Goal: Use online tool/utility

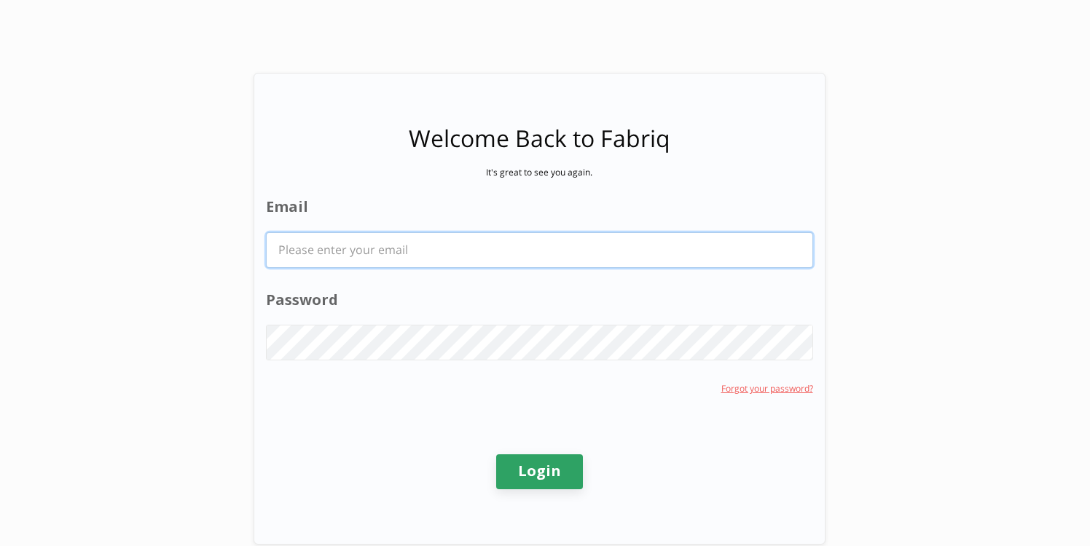
click at [358, 249] on input "Email" at bounding box center [540, 250] width 546 height 34
type input "[PERSON_NAME][EMAIL_ADDRESS][PERSON_NAME][DOMAIN_NAME]"
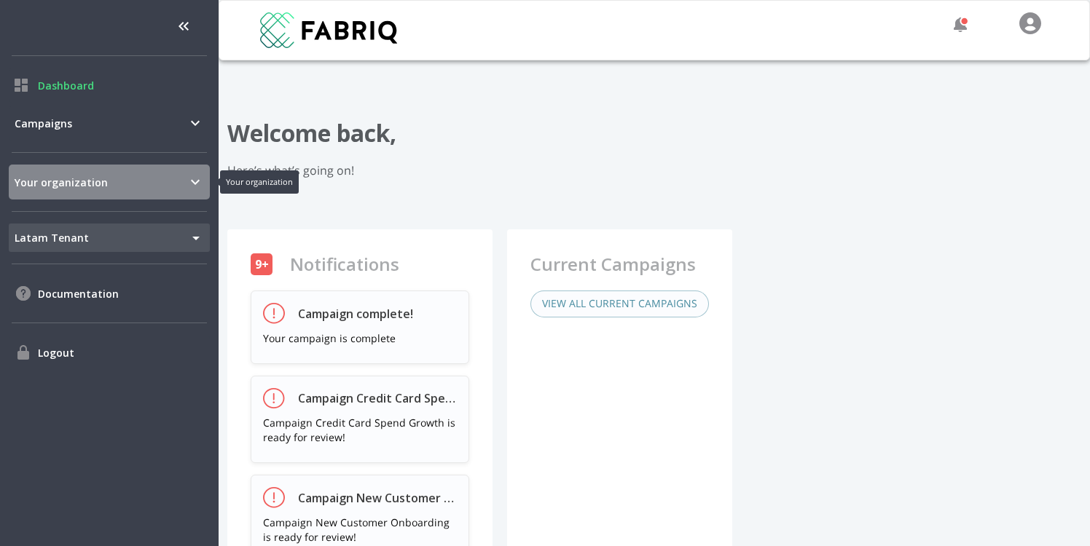
click at [154, 193] on div "Your organization" at bounding box center [109, 182] width 201 height 35
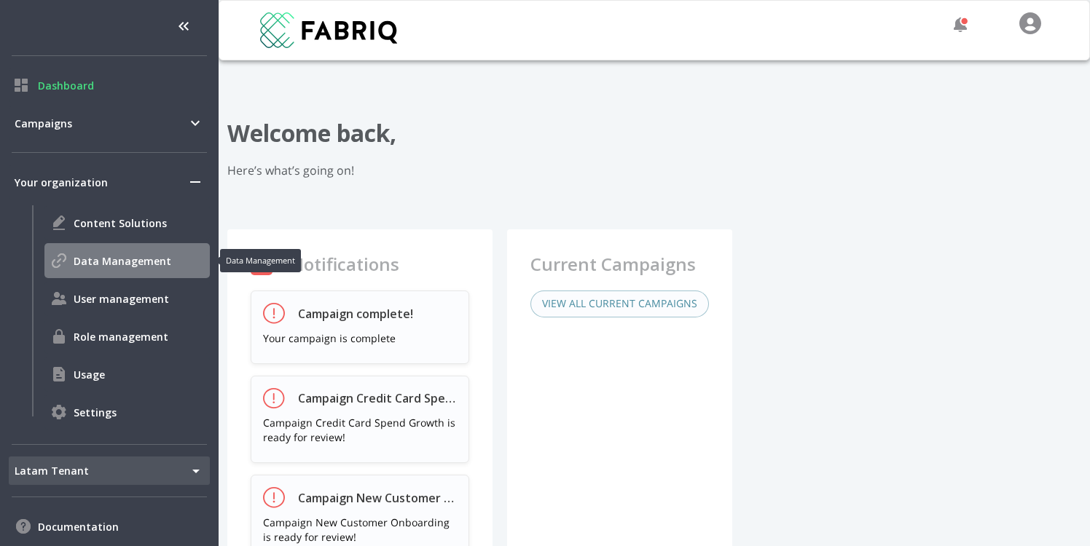
click at [100, 262] on span "Data Management" at bounding box center [139, 261] width 130 height 15
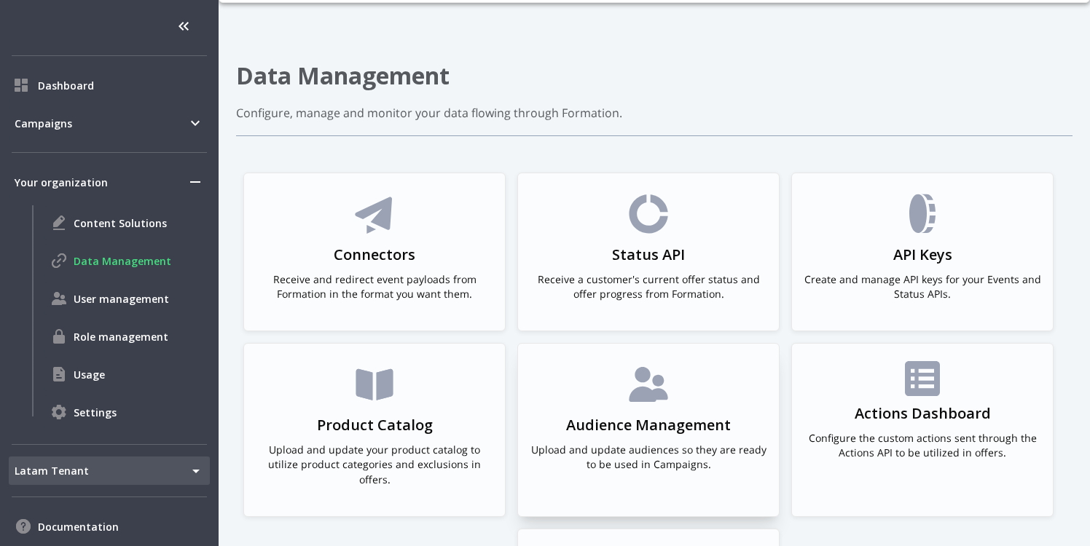
scroll to position [173, 0]
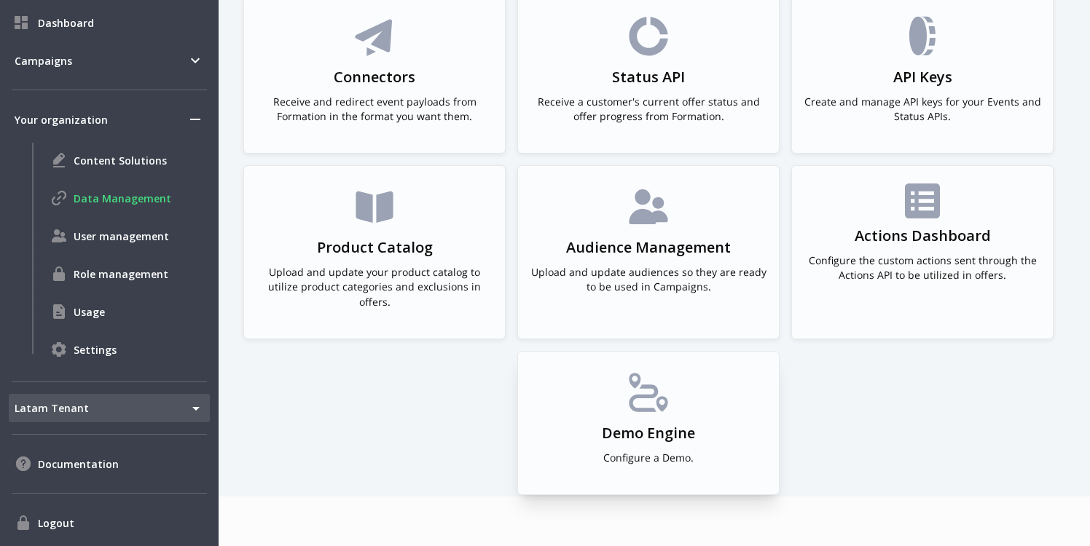
click at [644, 395] on icon at bounding box center [643, 392] width 29 height 39
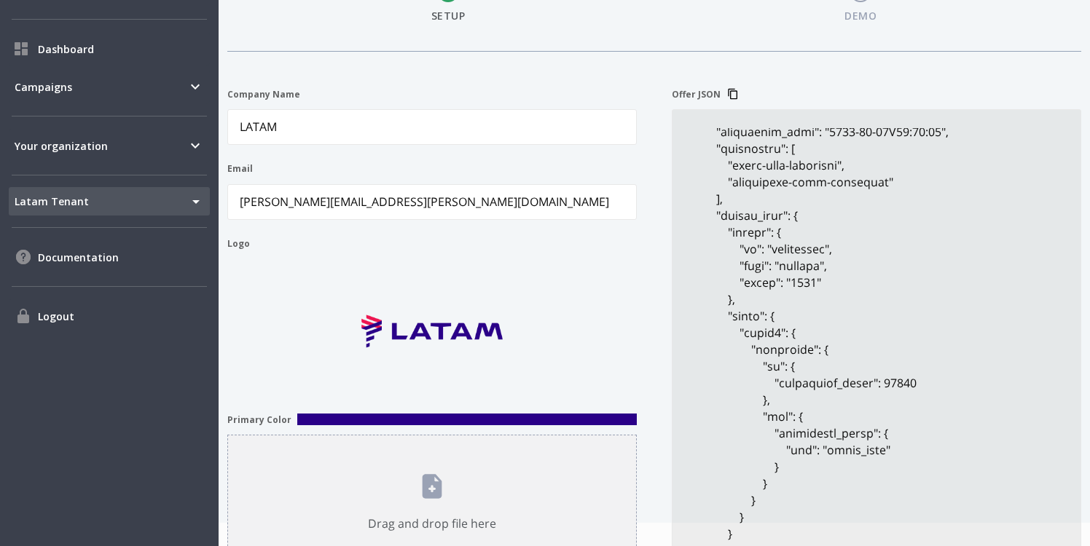
scroll to position [138, 0]
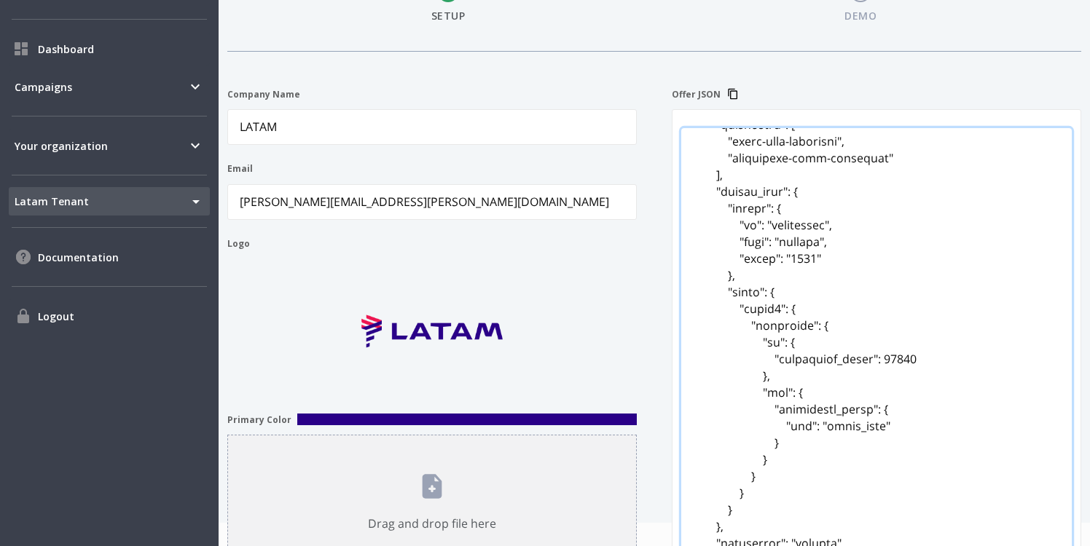
drag, startPoint x: 721, startPoint y: 194, endPoint x: 809, endPoint y: 205, distance: 88.2
click at [809, 205] on JSON "Offer JSON" at bounding box center [876, 371] width 391 height 487
click at [831, 250] on JSON "Offer JSON" at bounding box center [876, 371] width 391 height 487
drag, startPoint x: 828, startPoint y: 264, endPoint x: 740, endPoint y: 227, distance: 95.3
click at [740, 227] on JSON "Offer JSON" at bounding box center [876, 371] width 391 height 487
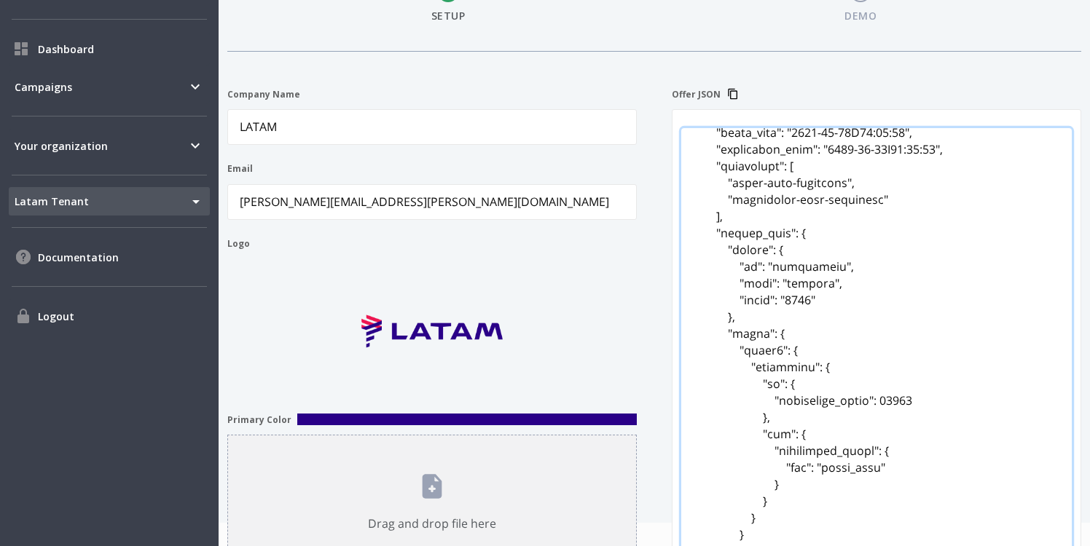
click at [841, 317] on JSON "Offer JSON" at bounding box center [876, 371] width 391 height 487
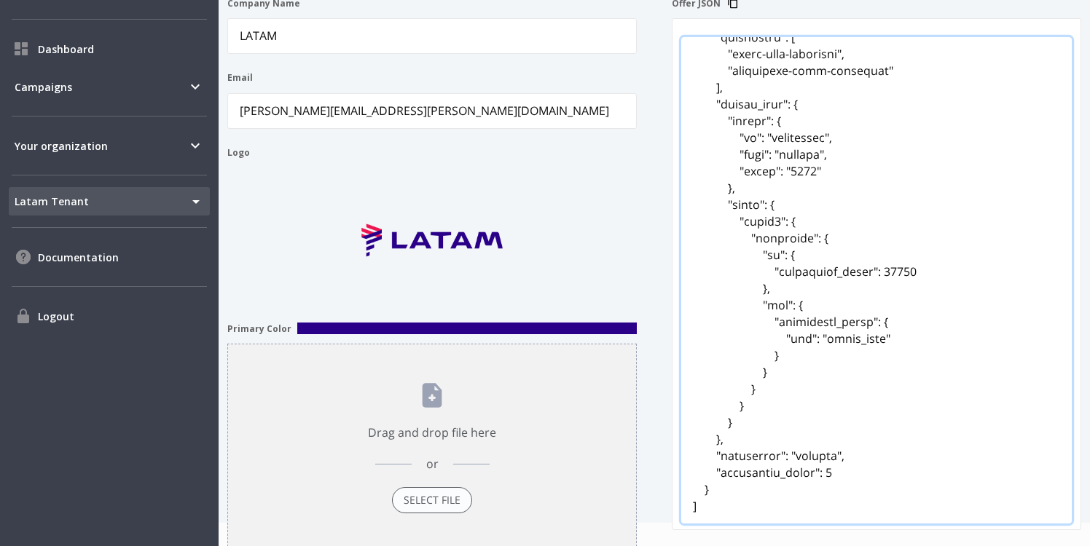
scroll to position [284, 0]
